Goal: Information Seeking & Learning: Learn about a topic

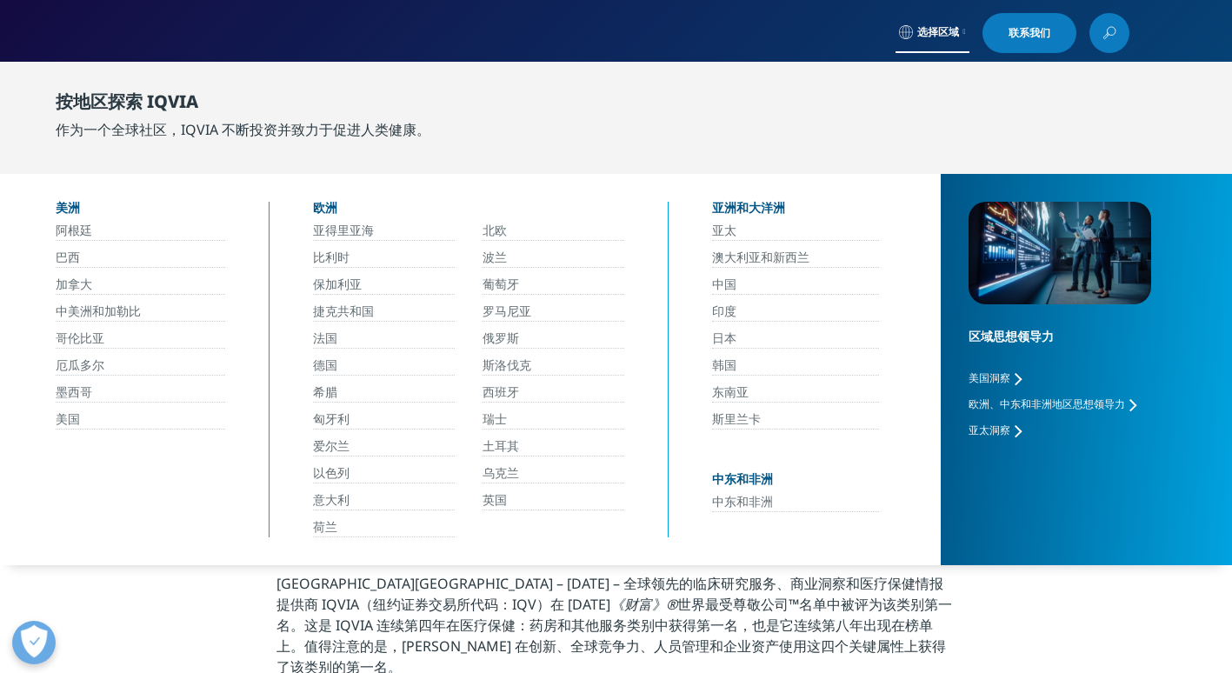
click at [1123, 28] on link at bounding box center [1110, 33] width 40 height 40
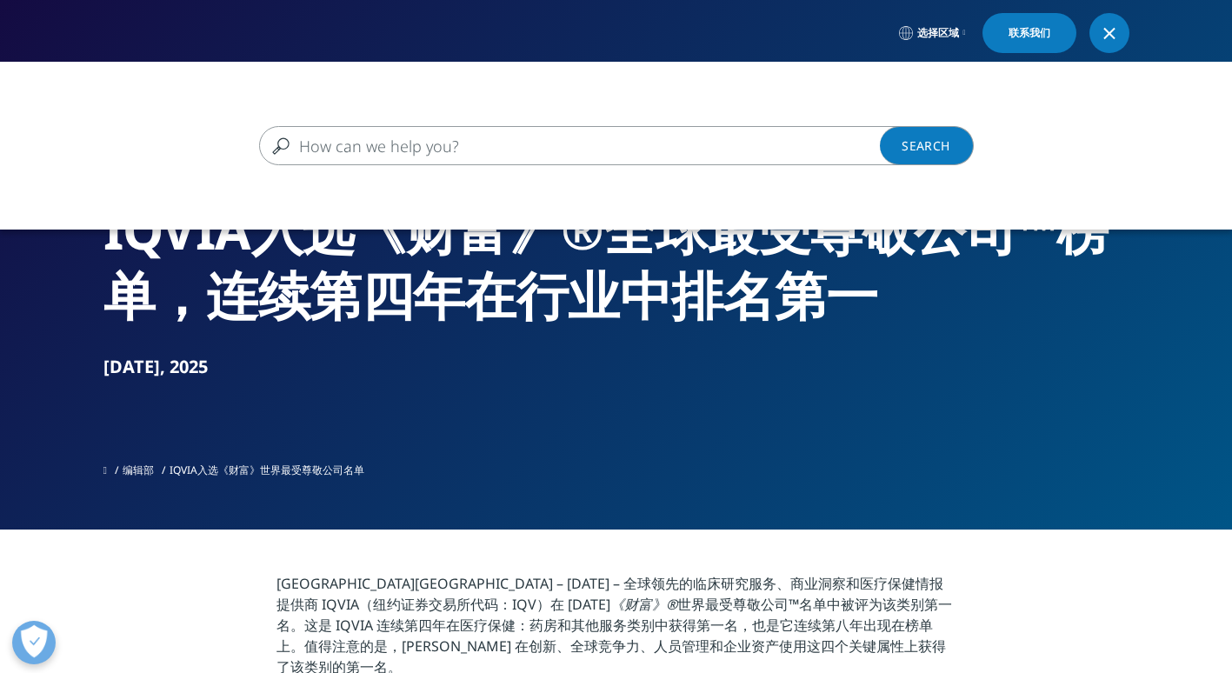
click at [825, 150] on input "搜索" at bounding box center [591, 145] width 664 height 39
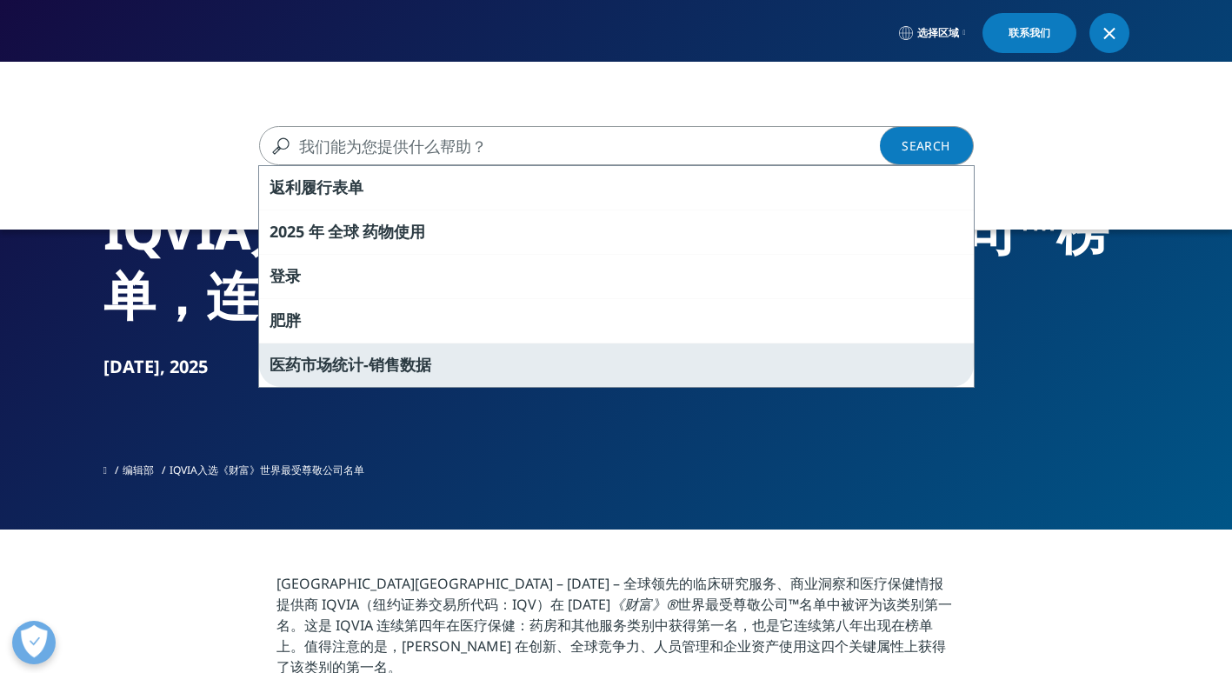
click at [603, 374] on div "医药 市场 统计 - 销售 数据" at bounding box center [616, 365] width 715 height 44
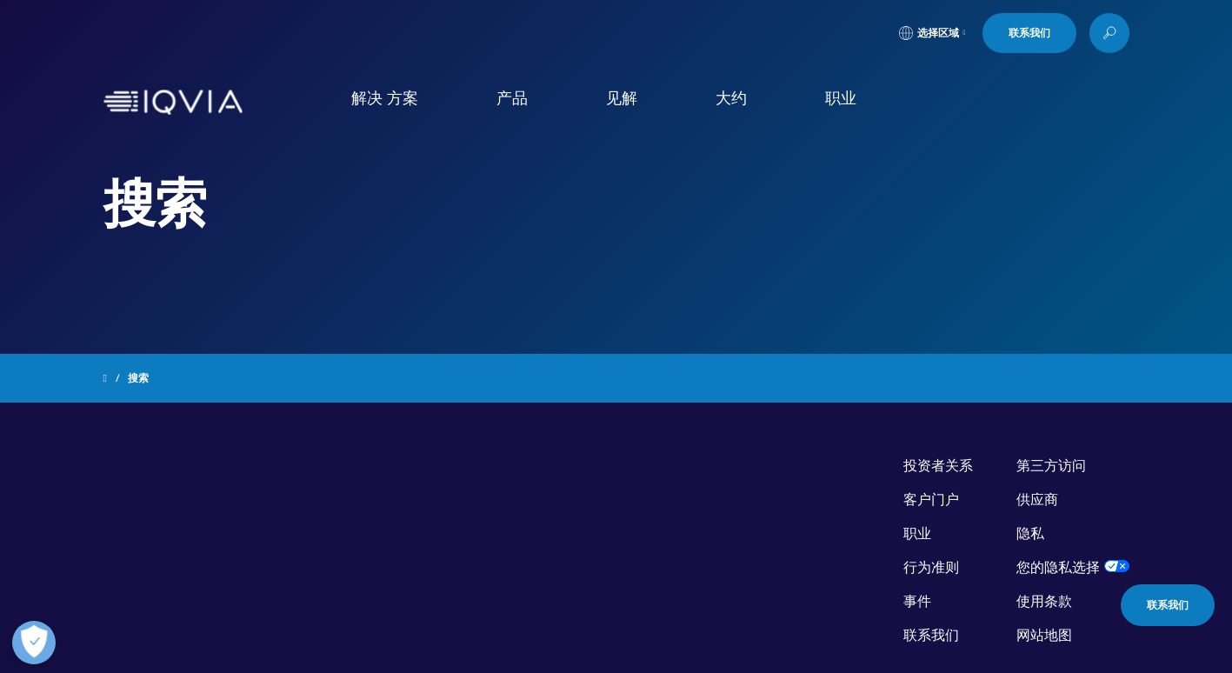
type input "pharmaceutical market statistics - sales data"
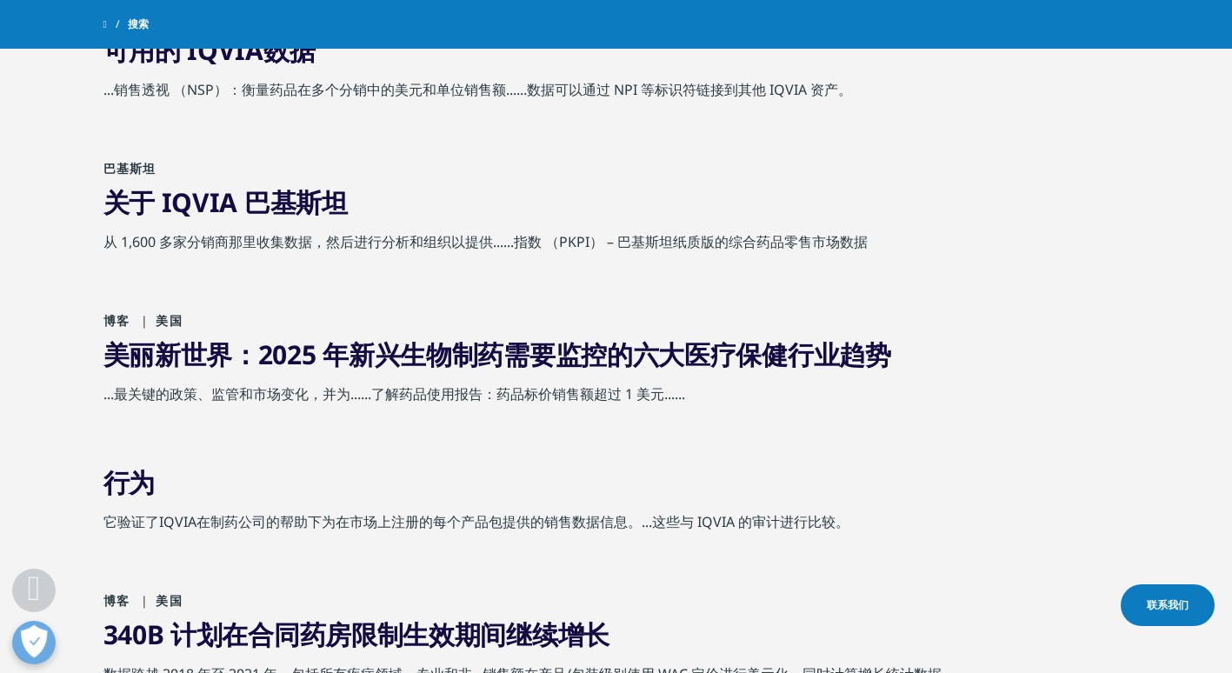
scroll to position [783, 0]
click at [278, 346] on link "美丽新世界：2025 年新兴生物制药需要监控的六大医疗保健行业趋势" at bounding box center [497, 354] width 788 height 36
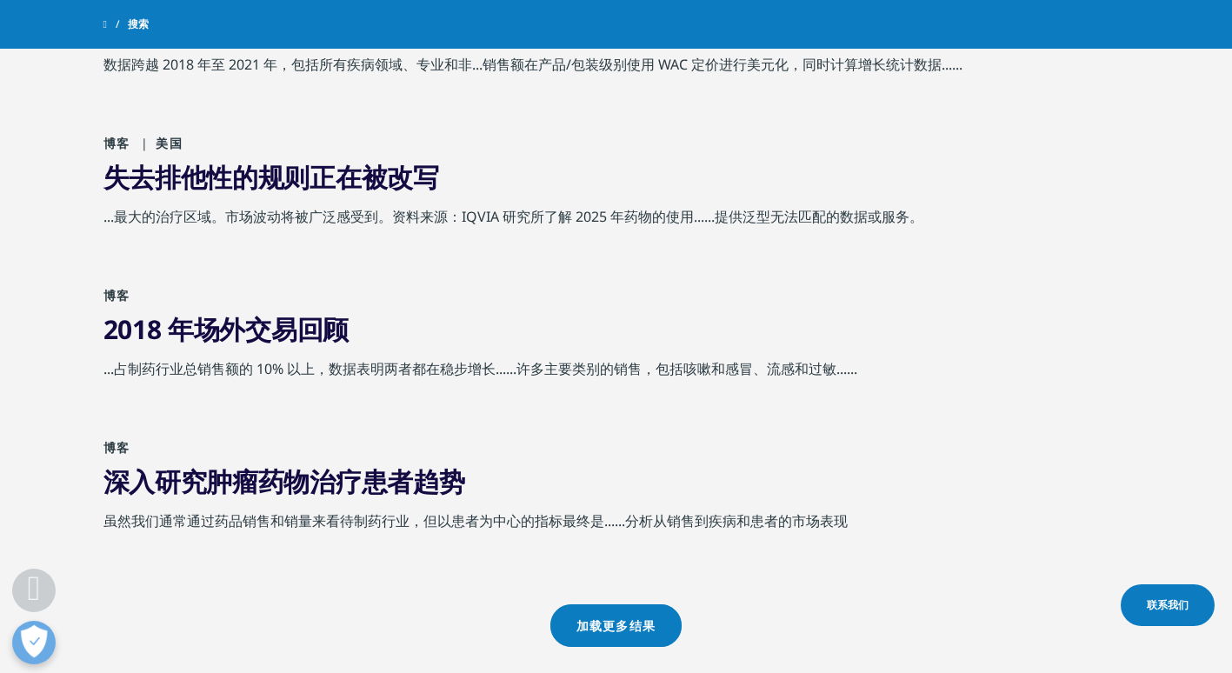
scroll to position [957, 0]
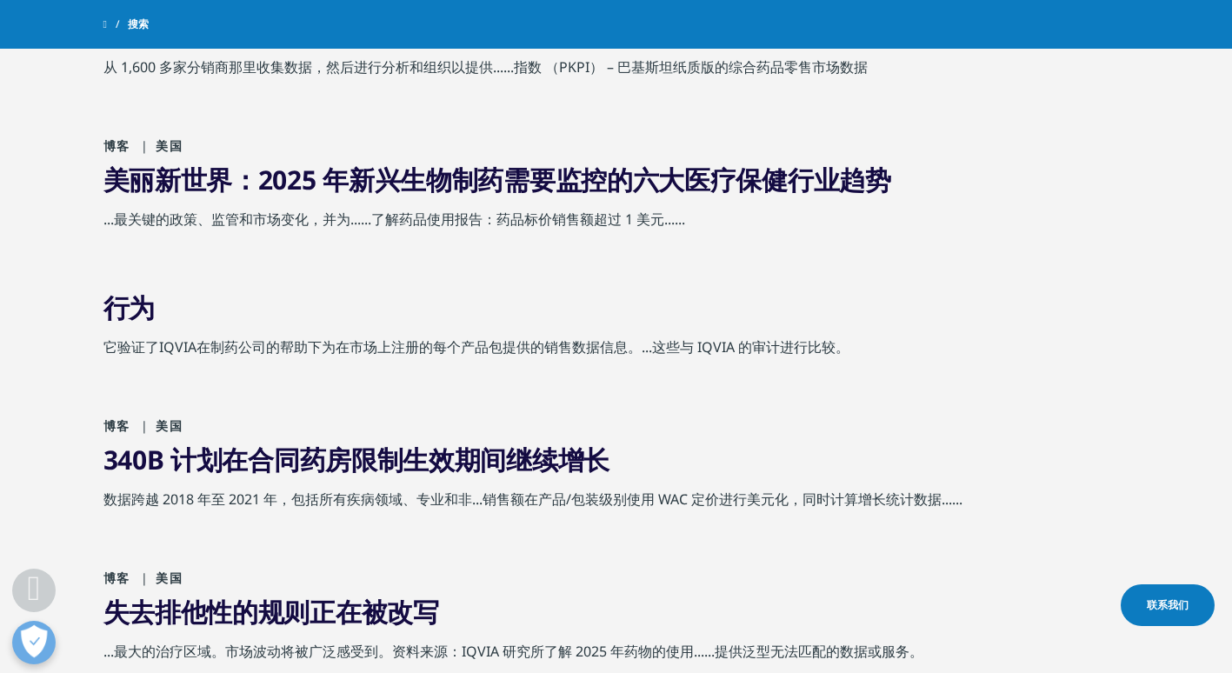
click at [634, 184] on link "美丽新世界：2025 年新兴生物制药需要监控的六大医疗保健行业趋势" at bounding box center [497, 180] width 788 height 36
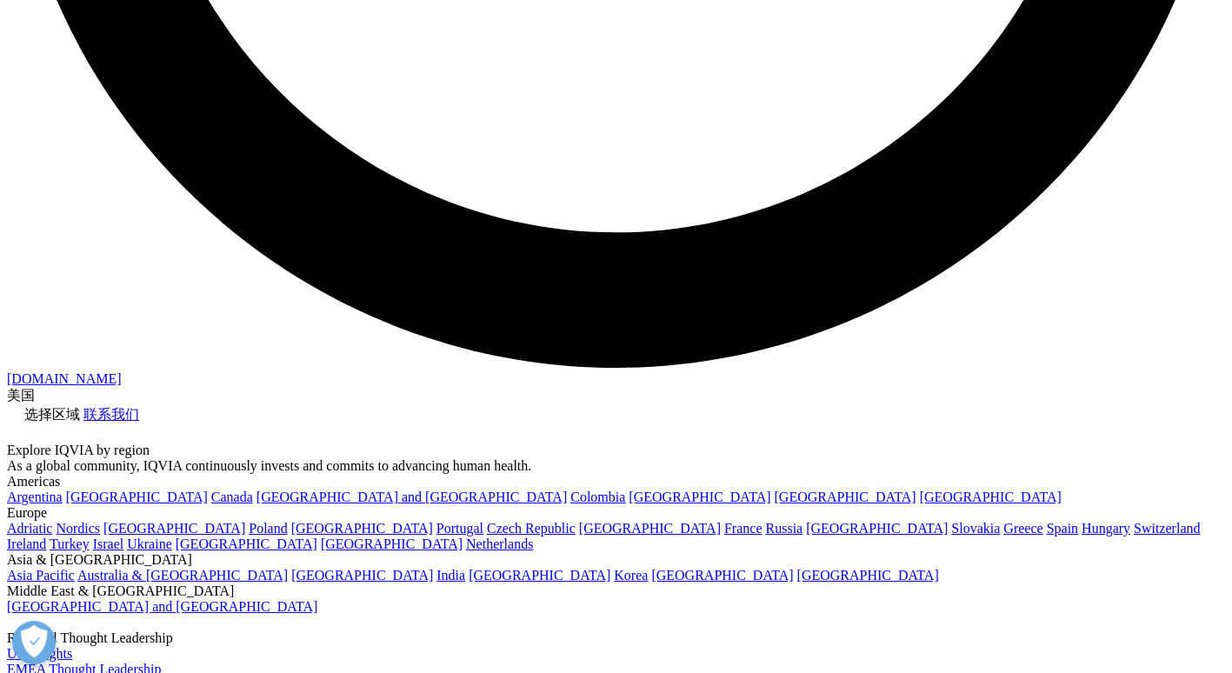
scroll to position [3317, 0]
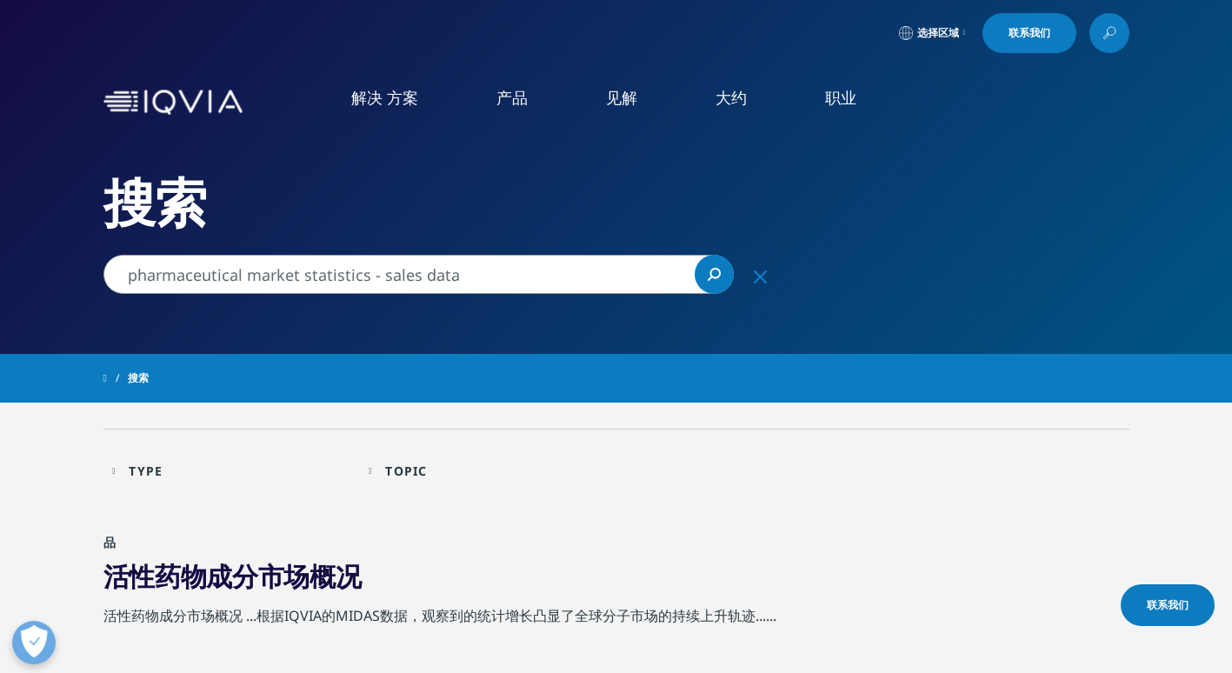
drag, startPoint x: 530, startPoint y: 283, endPoint x: 10, endPoint y: 271, distance: 519.4
type input "新"
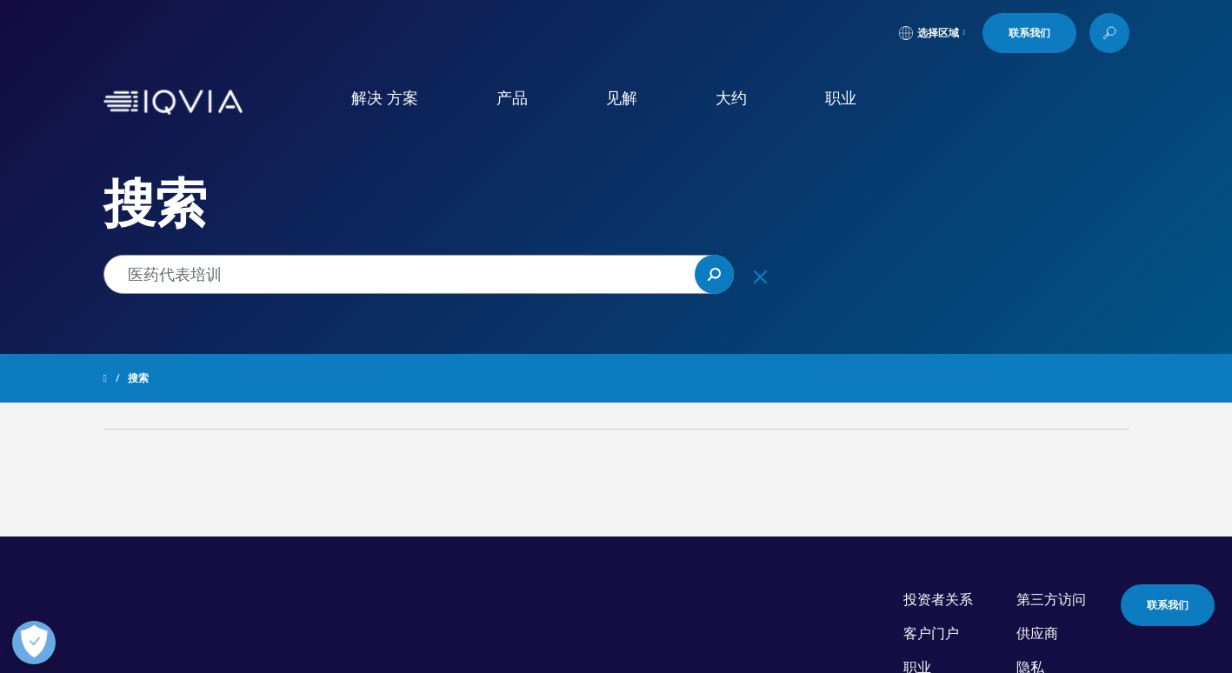
drag, startPoint x: 186, startPoint y: 274, endPoint x: 98, endPoint y: 284, distance: 88.5
click at [98, 284] on div "医药代表培训 医药代表培训 清楚 搜索 装载" at bounding box center [443, 274] width 696 height 39
type input "培训"
click at [1093, 33] on link at bounding box center [1110, 33] width 40 height 40
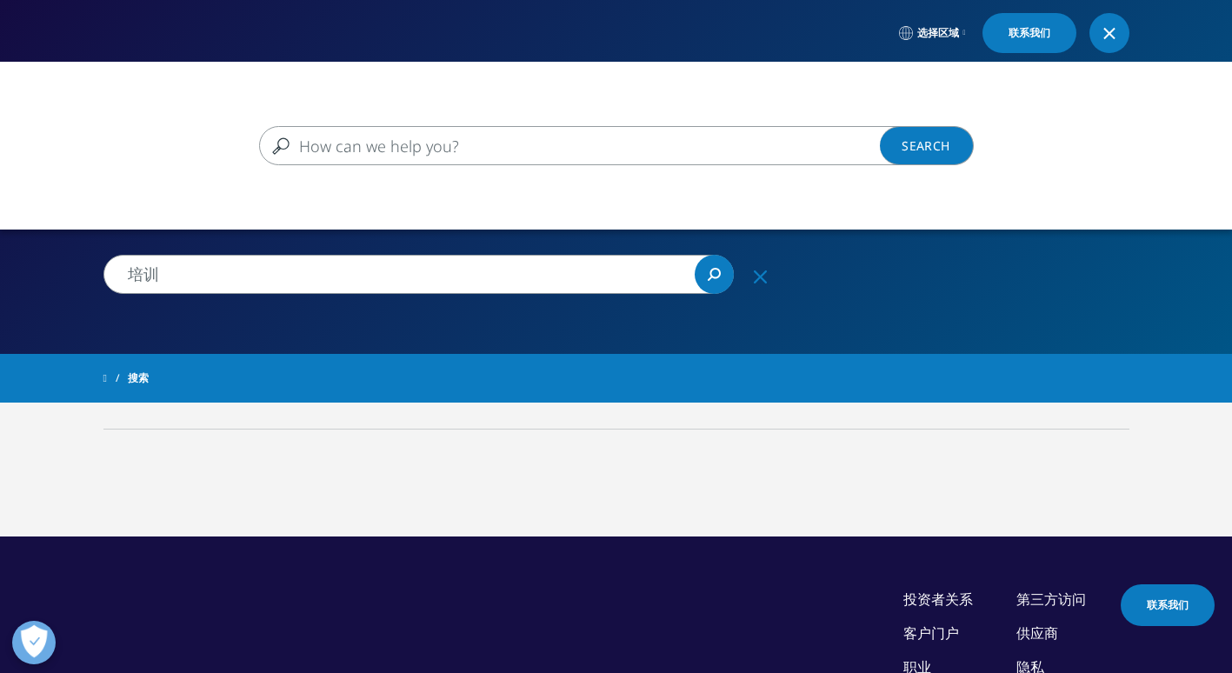
click at [475, 150] on input "Search" at bounding box center [591, 145] width 664 height 39
type input "培训"
click at [997, 133] on div "培训 培训 清楚 搜索 装载 没有搜索建议。" at bounding box center [616, 145] width 1232 height 39
click at [1000, 141] on icon "清楚" at bounding box center [1002, 146] width 14 height 14
